Goal: Task Accomplishment & Management: Use online tool/utility

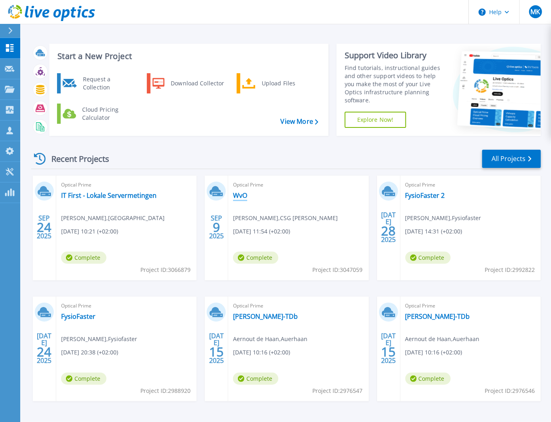
click at [237, 196] on link "WvO" at bounding box center [240, 195] width 14 height 8
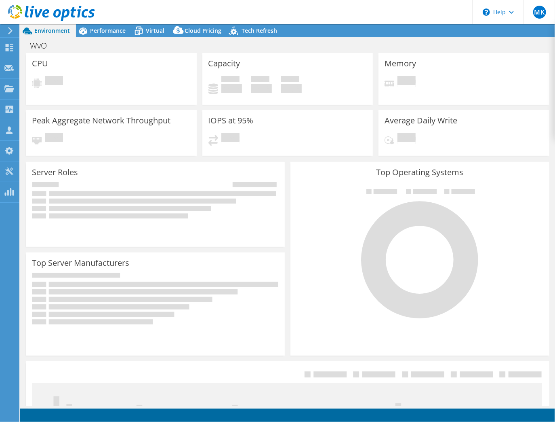
select select "EUFrankfurt"
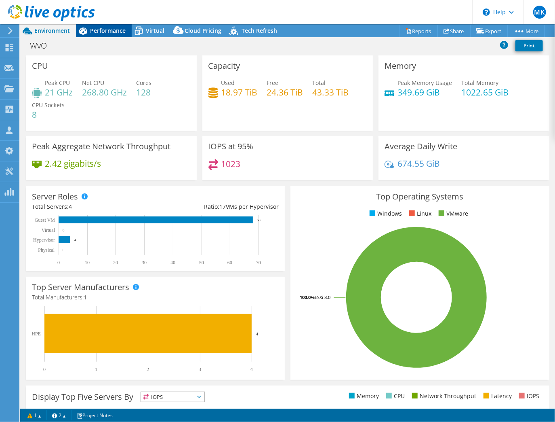
click at [116, 30] on span "Performance" at bounding box center [108, 31] width 36 height 8
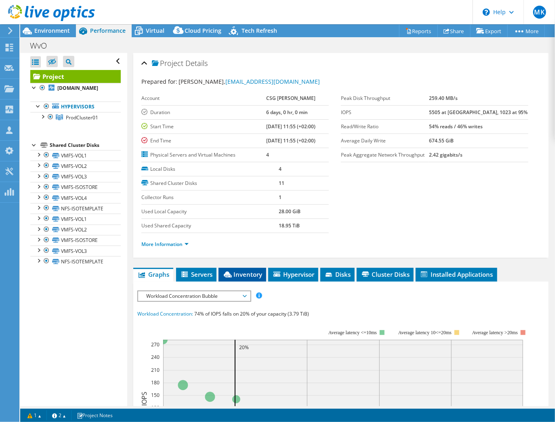
click at [248, 271] on span "Inventory" at bounding box center [243, 274] width 40 height 8
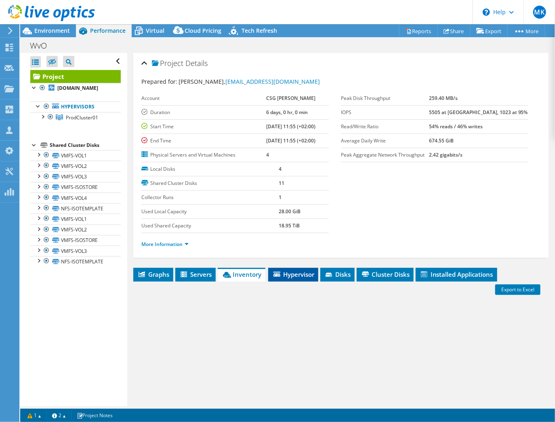
scroll to position [76, 0]
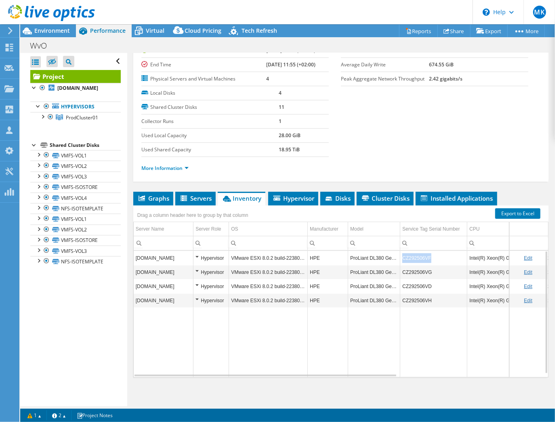
drag, startPoint x: 433, startPoint y: 256, endPoint x: 400, endPoint y: 252, distance: 33.4
click at [401, 252] on td "CZ292506VF" at bounding box center [434, 258] width 67 height 14
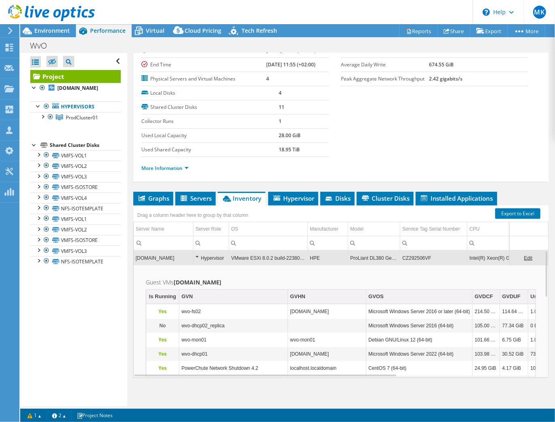
click at [431, 254] on td "CZ292506VF" at bounding box center [434, 258] width 67 height 14
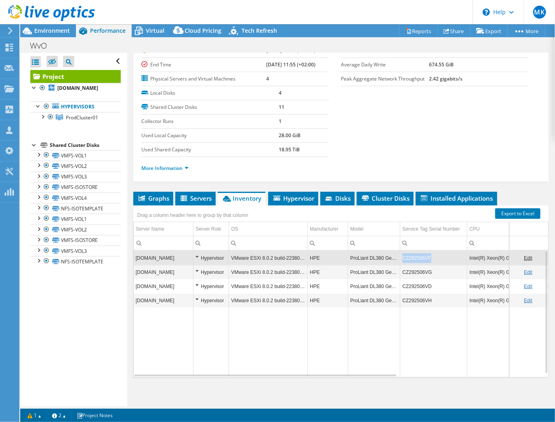
drag, startPoint x: 431, startPoint y: 254, endPoint x: 404, endPoint y: 254, distance: 26.7
click at [404, 254] on td "CZ292506VF" at bounding box center [434, 258] width 67 height 14
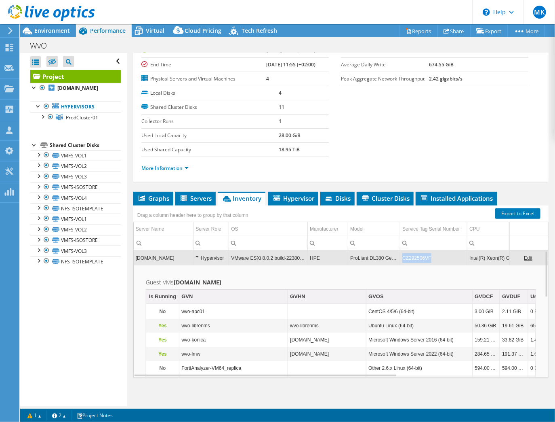
drag, startPoint x: 402, startPoint y: 255, endPoint x: 433, endPoint y: 256, distance: 30.7
click at [433, 256] on td "CZ292506VF" at bounding box center [434, 258] width 67 height 14
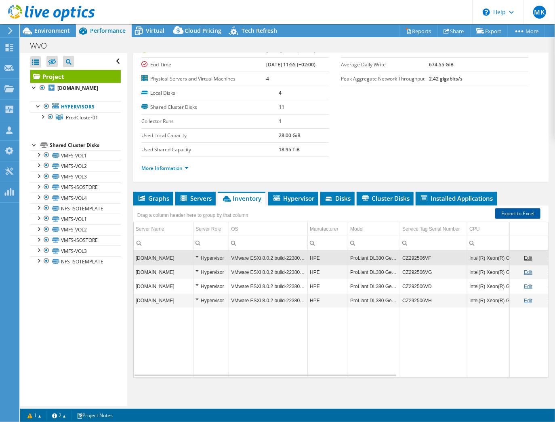
click at [511, 210] on link "Export to Excel" at bounding box center [518, 213] width 45 height 11
click at [450, 11] on header "MK Channel Partner [PERSON_NAME] [PERSON_NAME][EMAIL_ADDRESS][DOMAIN_NAME] IT F…" at bounding box center [277, 12] width 555 height 24
click at [47, 30] on span "Environment" at bounding box center [52, 31] width 36 height 8
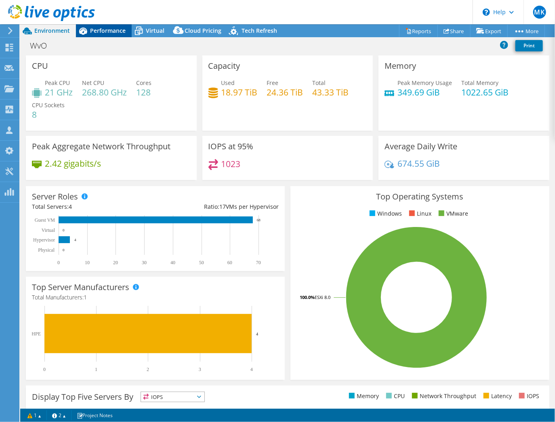
click at [106, 31] on span "Performance" at bounding box center [108, 31] width 36 height 8
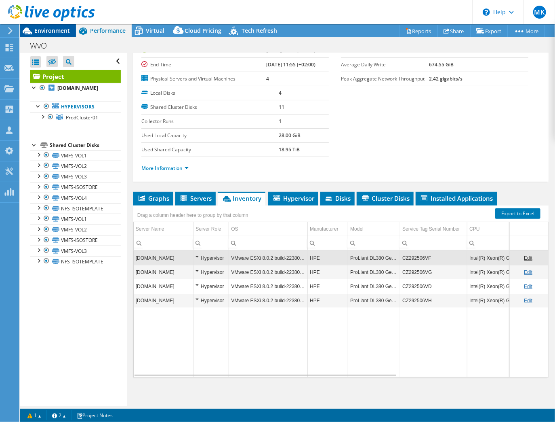
click at [40, 28] on span "Environment" at bounding box center [52, 31] width 36 height 8
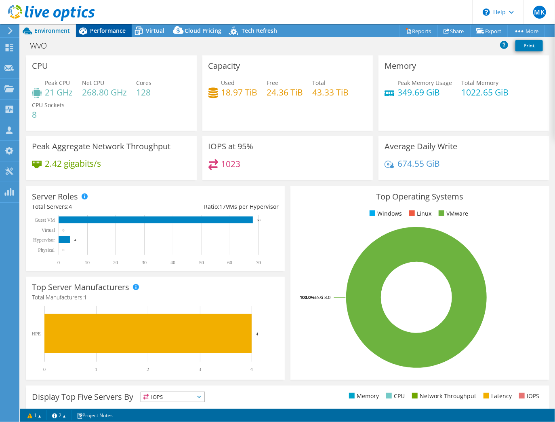
click at [110, 29] on span "Performance" at bounding box center [108, 31] width 36 height 8
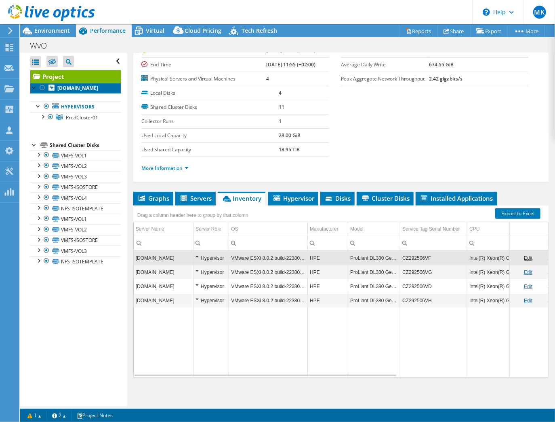
click at [66, 91] on b "[DOMAIN_NAME]" at bounding box center [77, 87] width 41 height 7
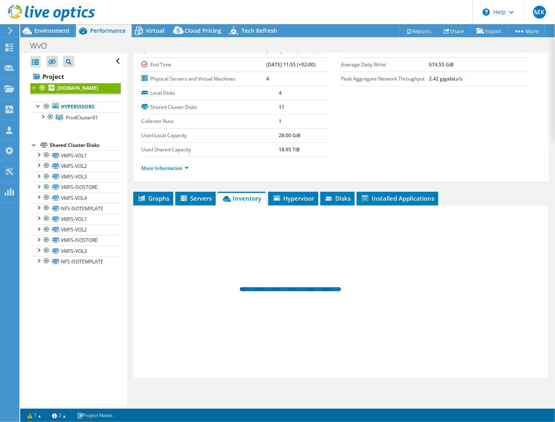
scroll to position [54, 0]
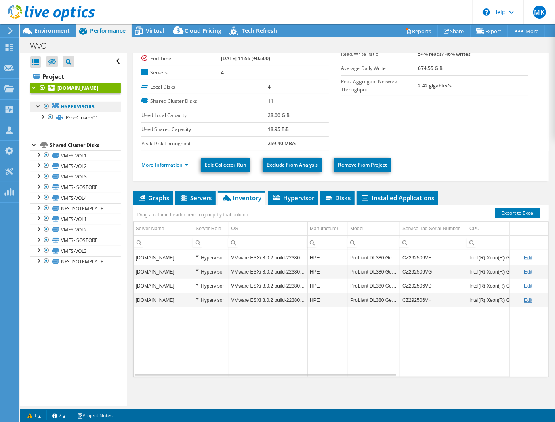
click at [67, 112] on link "Hypervisors" at bounding box center [75, 106] width 91 height 11
click at [40, 110] on div at bounding box center [38, 105] width 8 height 8
click at [56, 108] on icon at bounding box center [55, 105] width 7 height 5
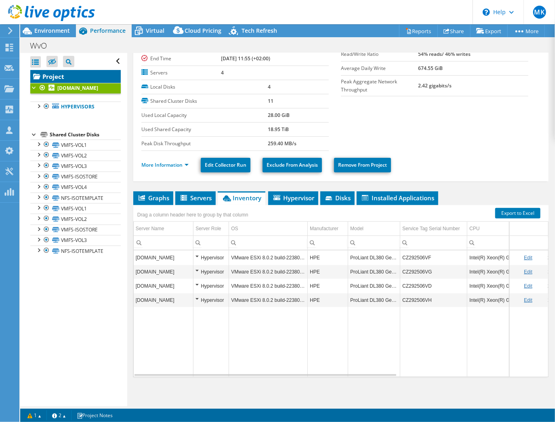
click at [51, 74] on link "Project" at bounding box center [75, 76] width 91 height 13
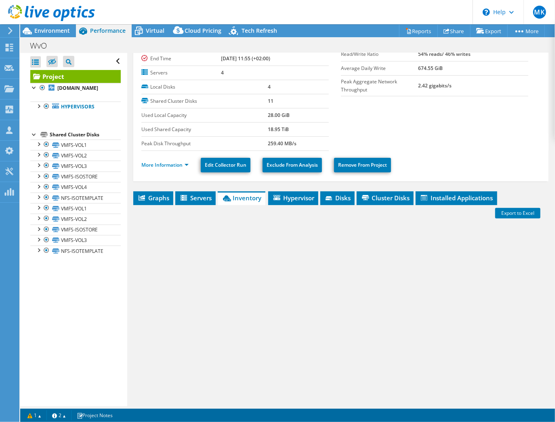
scroll to position [76, 0]
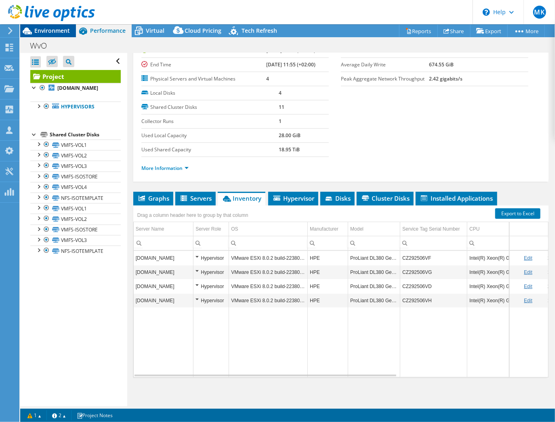
click at [56, 31] on span "Environment" at bounding box center [52, 31] width 36 height 8
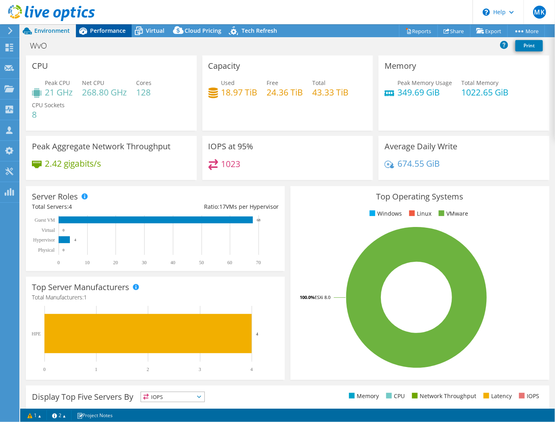
click at [118, 34] on div "Performance" at bounding box center [104, 30] width 56 height 13
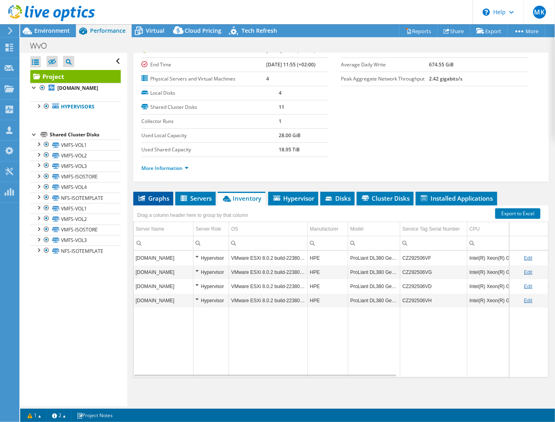
click at [154, 195] on span "Graphs" at bounding box center [153, 198] width 32 height 8
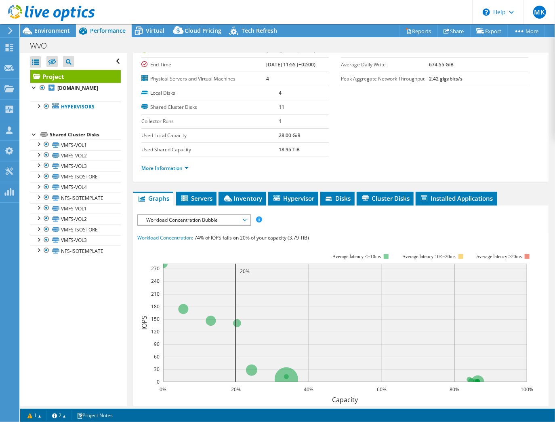
click at [35, 138] on div at bounding box center [34, 134] width 8 height 8
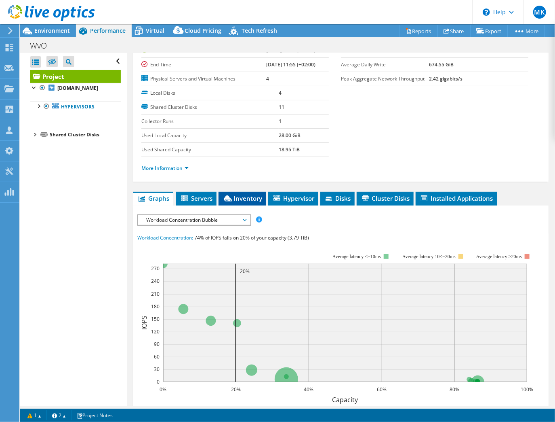
click at [248, 196] on span "Inventory" at bounding box center [243, 198] width 40 height 8
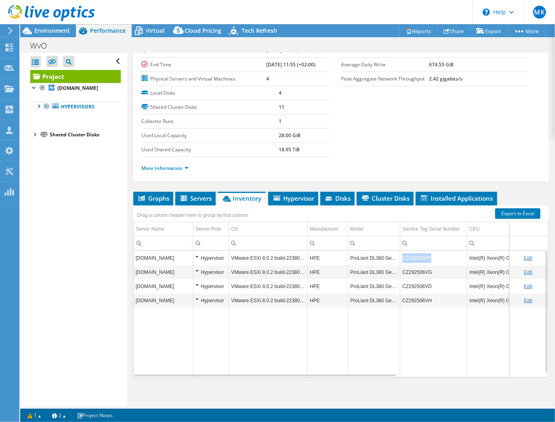
drag, startPoint x: 432, startPoint y: 255, endPoint x: 403, endPoint y: 254, distance: 28.3
click at [403, 254] on td "CZ292506VF" at bounding box center [434, 258] width 67 height 14
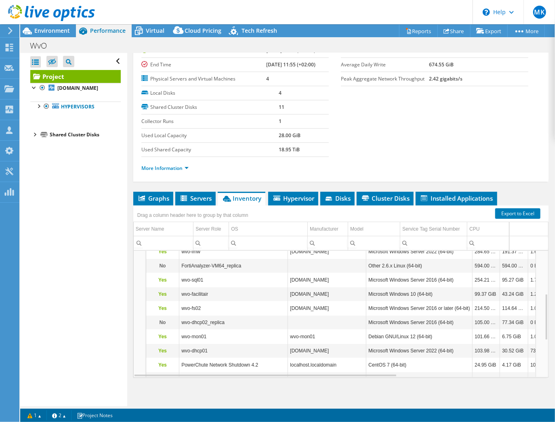
scroll to position [78, 0]
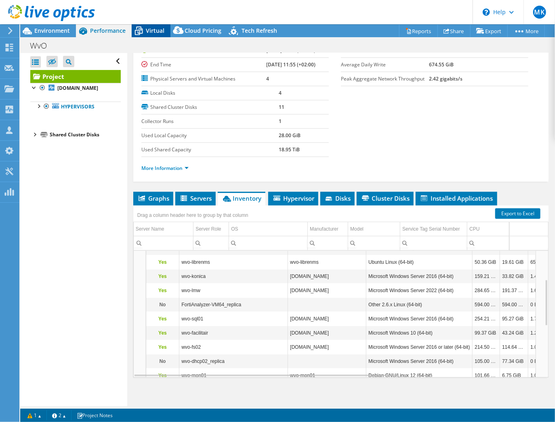
click at [155, 32] on span "Virtual" at bounding box center [155, 31] width 19 height 8
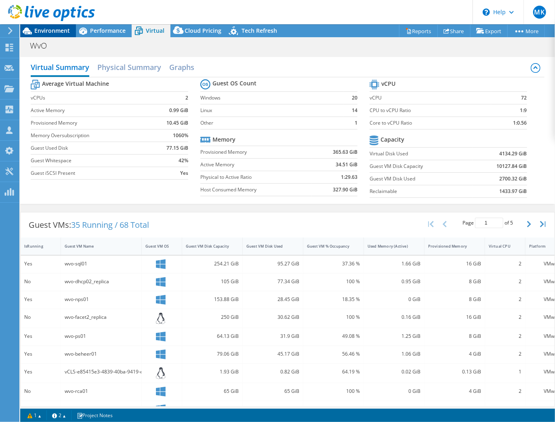
click at [53, 32] on span "Environment" at bounding box center [52, 31] width 36 height 8
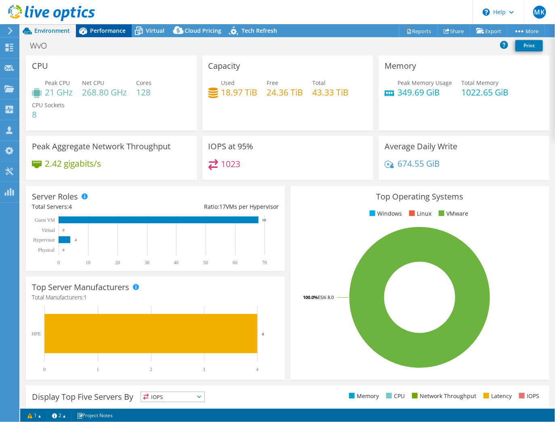
click at [108, 32] on span "Performance" at bounding box center [108, 31] width 36 height 8
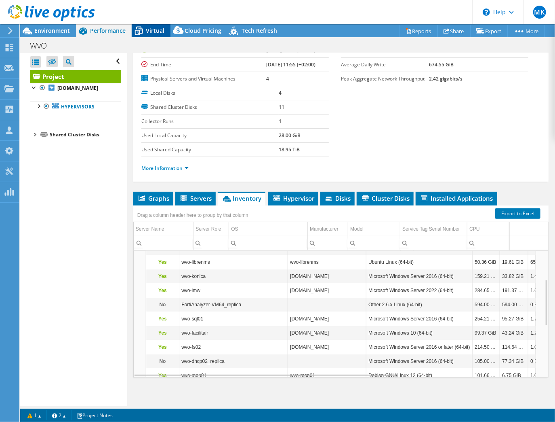
click at [146, 34] on span "Virtual" at bounding box center [155, 31] width 19 height 8
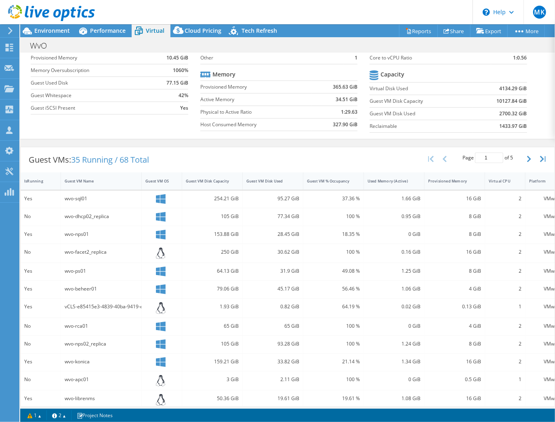
scroll to position [129, 0]
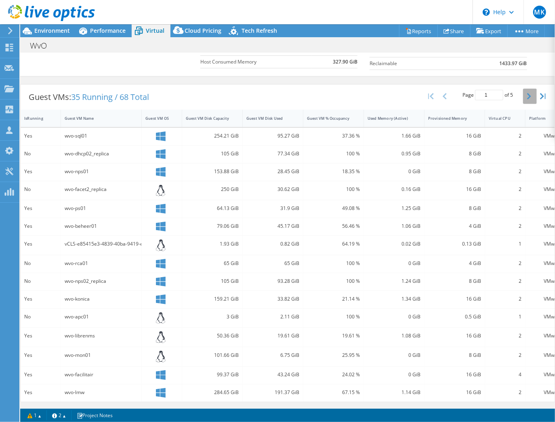
click at [524, 96] on button "button" at bounding box center [531, 96] width 14 height 15
type input "2"
